Goal: Task Accomplishment & Management: Complete application form

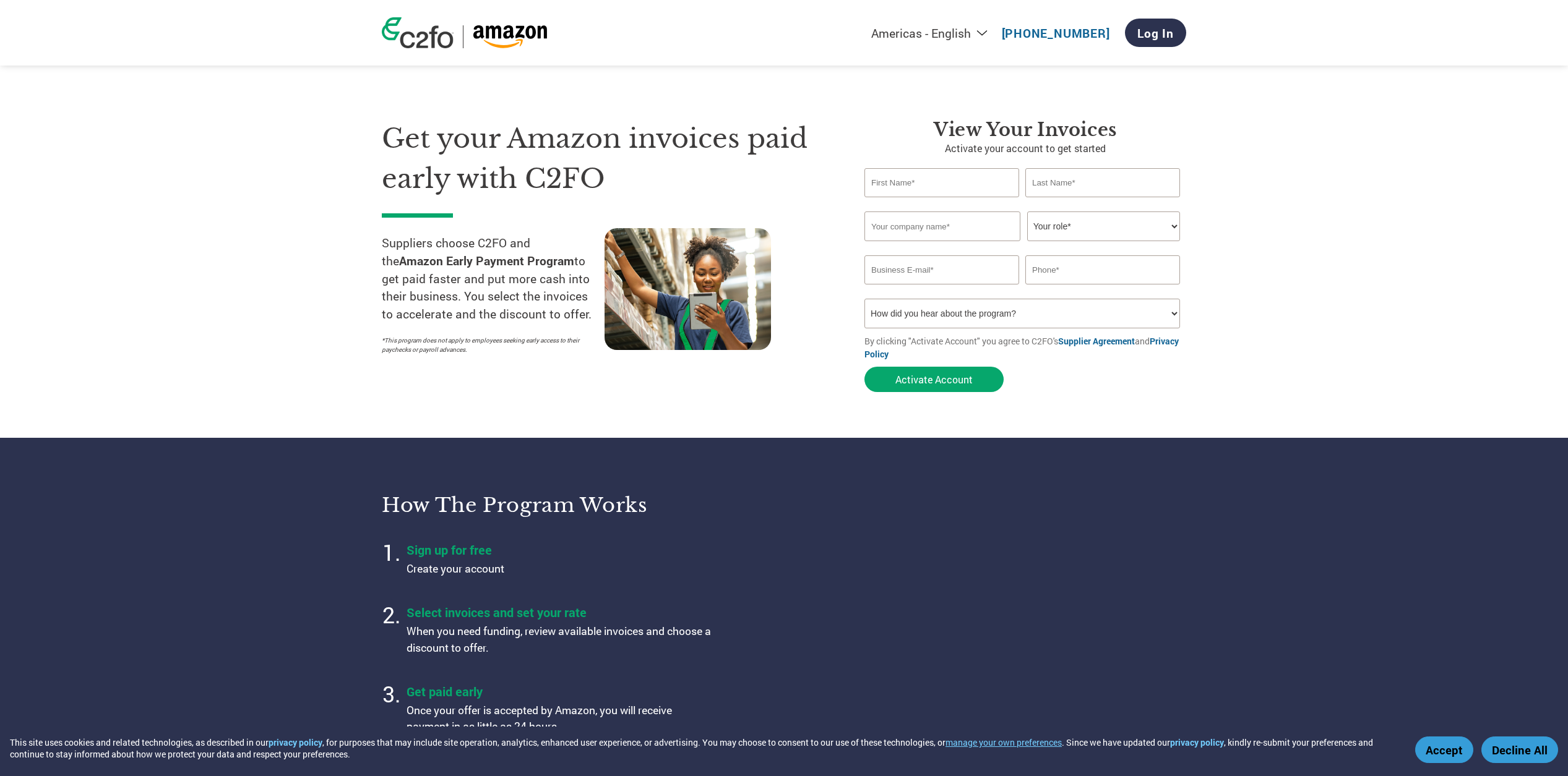
type input "[EMAIL_ADDRESS][DOMAIN_NAME]"
type input "9172089779"
click at [1151, 38] on link "Log In" at bounding box center [1155, 33] width 61 height 28
type input "[EMAIL_ADDRESS][DOMAIN_NAME]"
type input "9172089779"
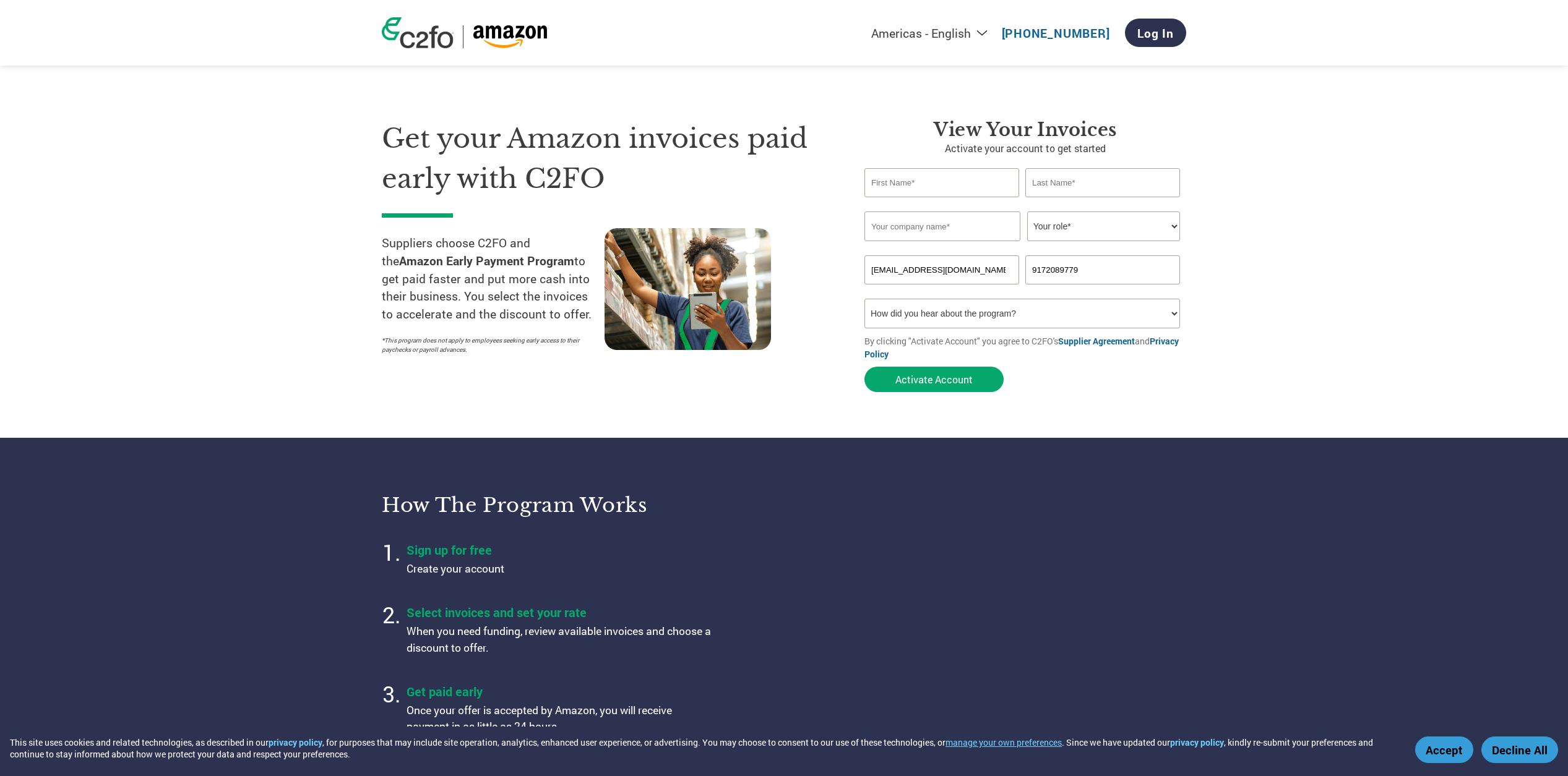
click at [938, 184] on input "text" at bounding box center [941, 182] width 155 height 29
type input "Alex"
type input "Baragry"
type input "The Honest Stand"
select select "CFO"
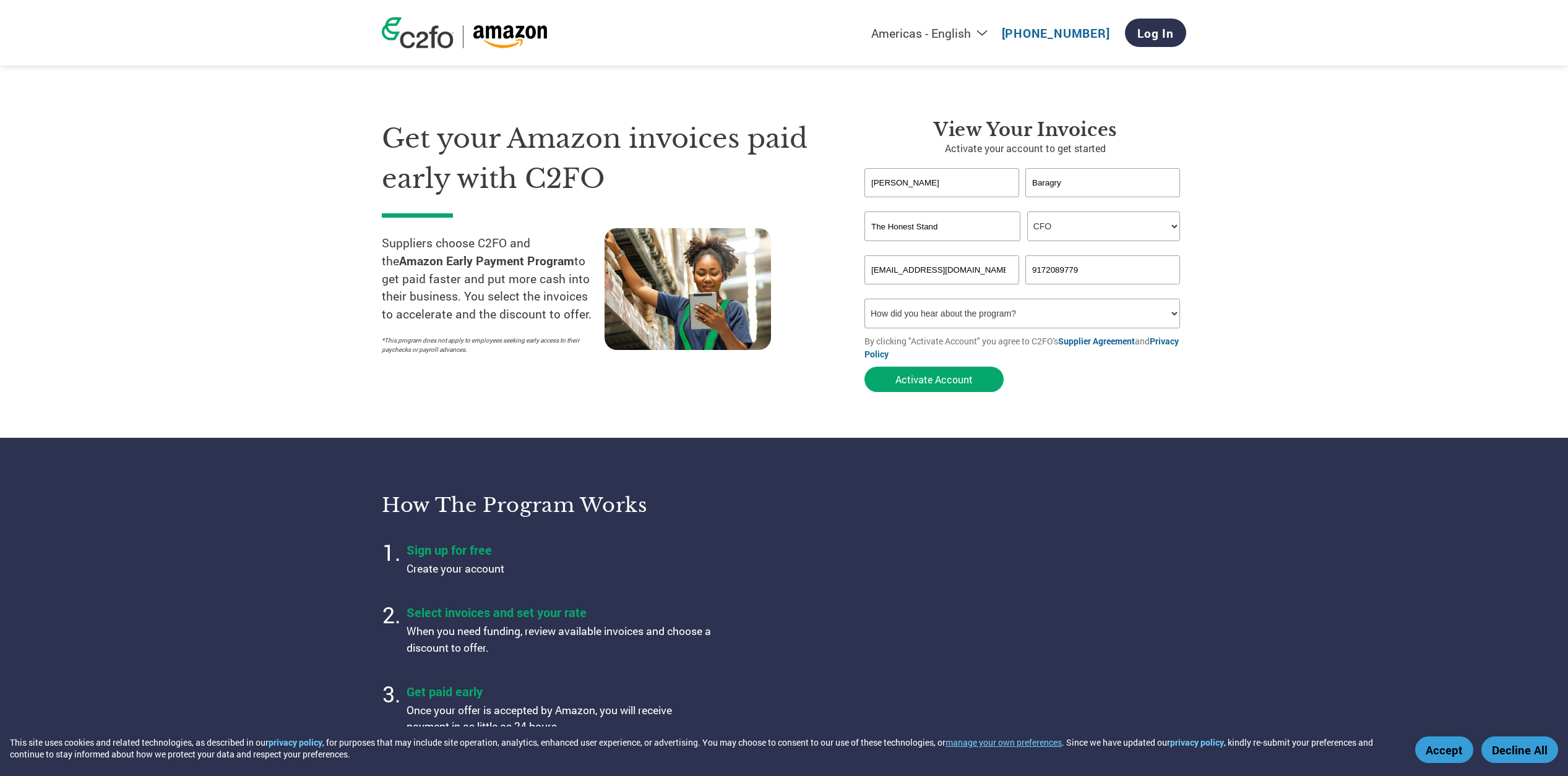
click at [1172, 228] on select "Your role* CFO Controller Credit Manager Finance Director Treasurer CEO Preside…" at bounding box center [1104, 227] width 152 height 30
click at [1170, 224] on select "Your role* CFO Controller Credit Manager Finance Director Treasurer CEO Preside…" at bounding box center [1104, 227] width 152 height 30
click at [1027, 212] on select "Your role* CFO Controller Credit Manager Finance Director Treasurer CEO Preside…" at bounding box center [1104, 227] width 152 height 30
click at [963, 379] on button "Activate Account" at bounding box center [933, 379] width 139 height 26
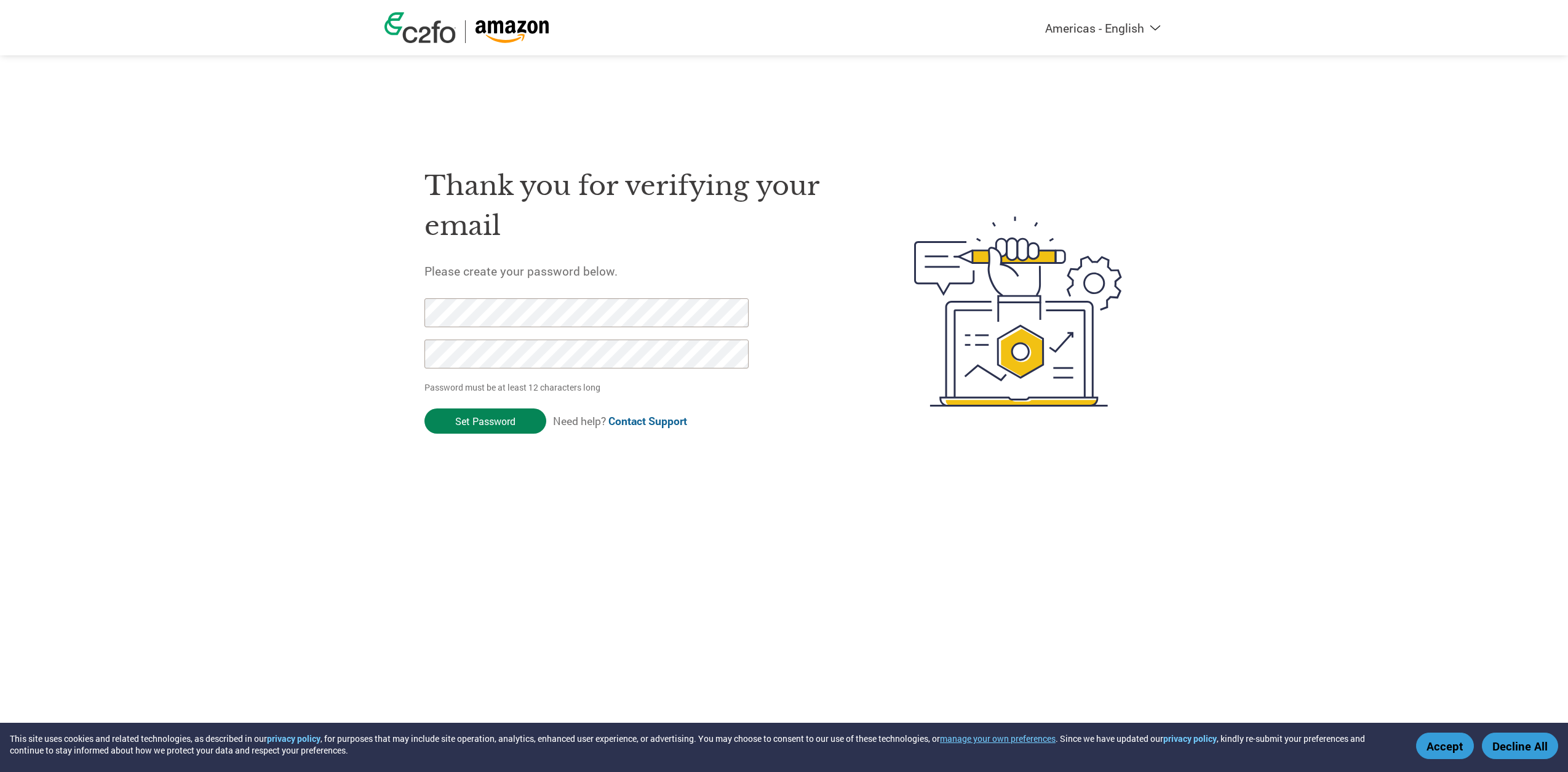
click at [518, 423] on input "Set Password" at bounding box center [485, 421] width 122 height 26
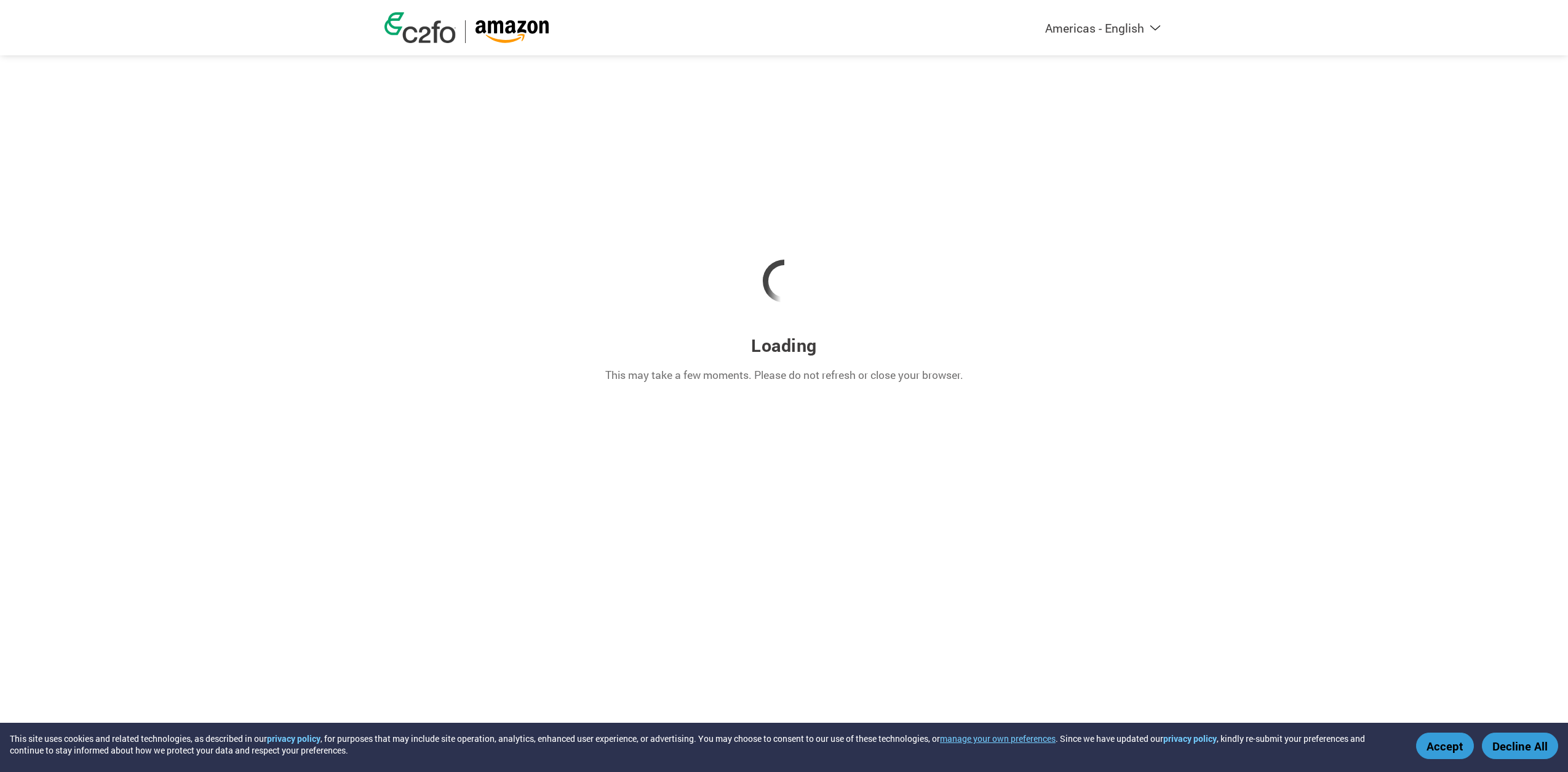
click at [1532, 744] on button "Decline All" at bounding box center [1520, 746] width 77 height 26
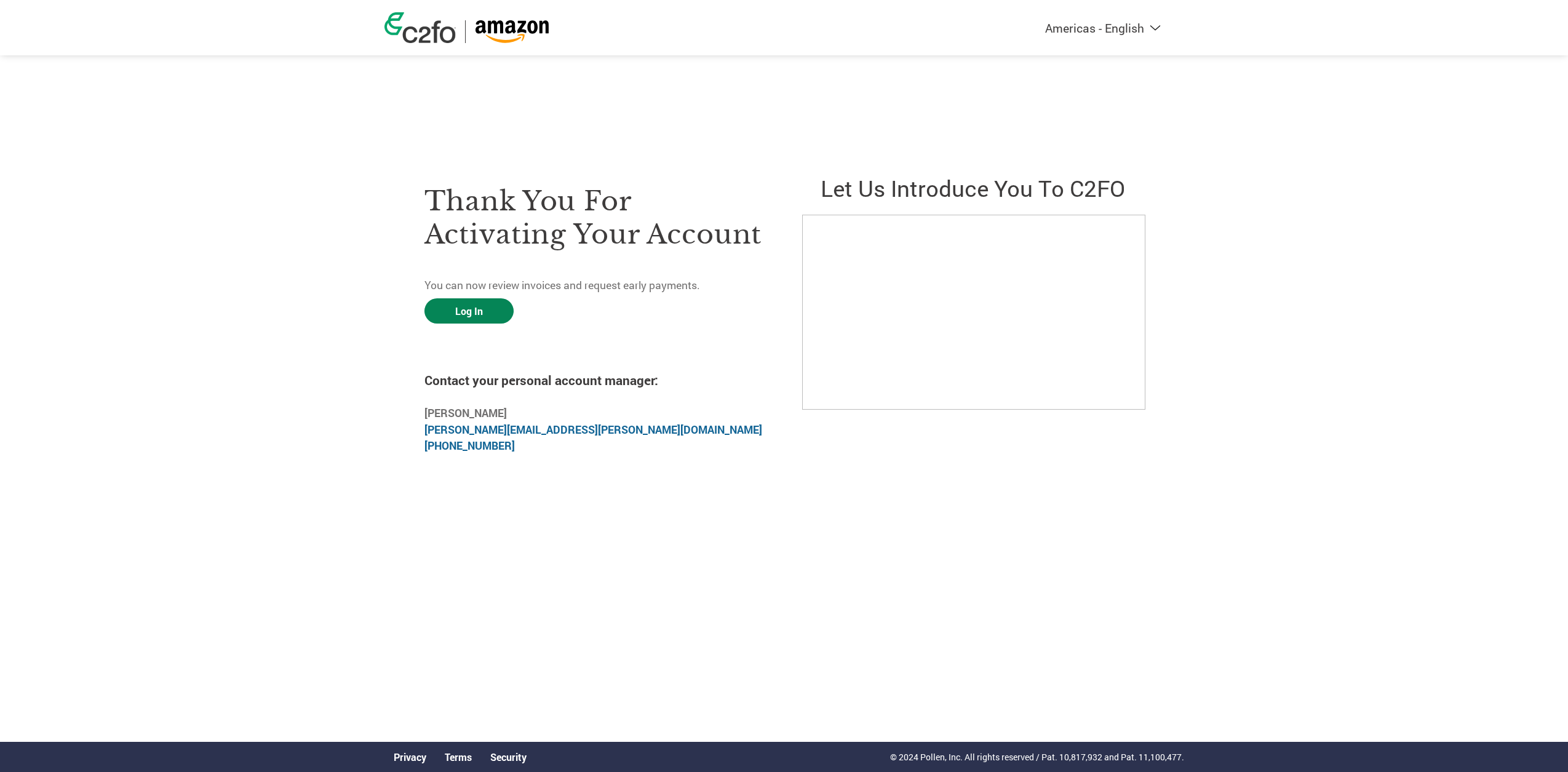
click at [458, 313] on link "Log In" at bounding box center [469, 311] width 89 height 26
